Goal: Task Accomplishment & Management: Manage account settings

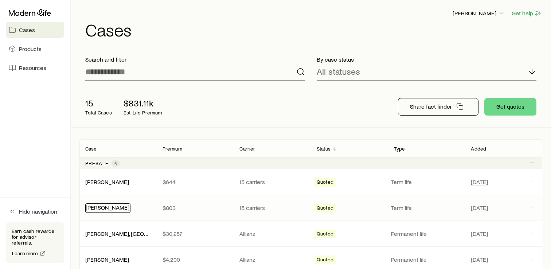
click at [106, 207] on link "[PERSON_NAME]" at bounding box center [108, 207] width 44 height 7
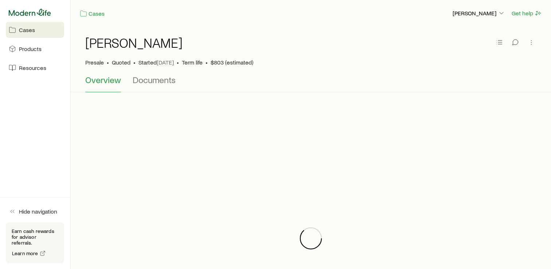
click at [44, 10] on icon at bounding box center [30, 12] width 42 height 7
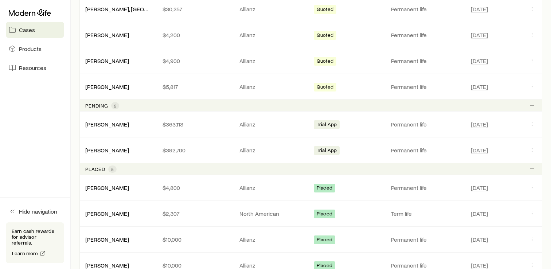
scroll to position [225, 0]
click at [97, 152] on link "[PERSON_NAME]" at bounding box center [108, 149] width 44 height 7
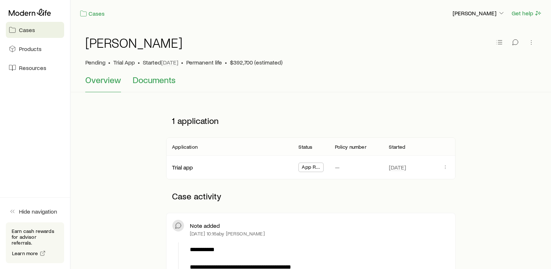
click at [149, 79] on span "Documents" at bounding box center [154, 80] width 43 height 10
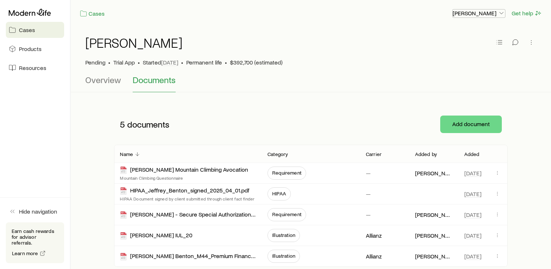
click at [492, 13] on p "[PERSON_NAME]" at bounding box center [479, 12] width 52 height 7
click at [446, 72] on button "Sign out" at bounding box center [462, 68] width 82 height 13
